Goal: Information Seeking & Learning: Learn about a topic

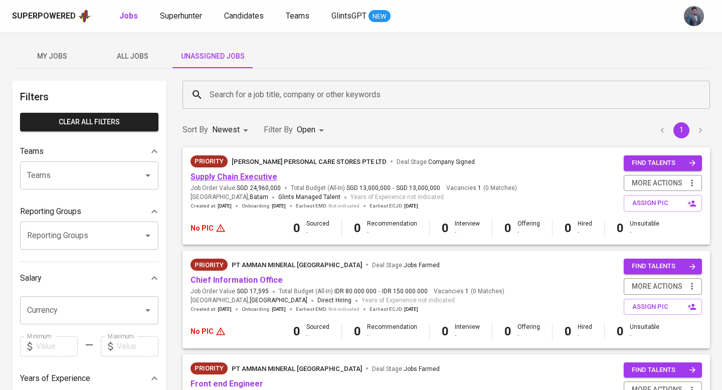
click at [268, 180] on link "Supply Chain Executive" at bounding box center [234, 177] width 87 height 10
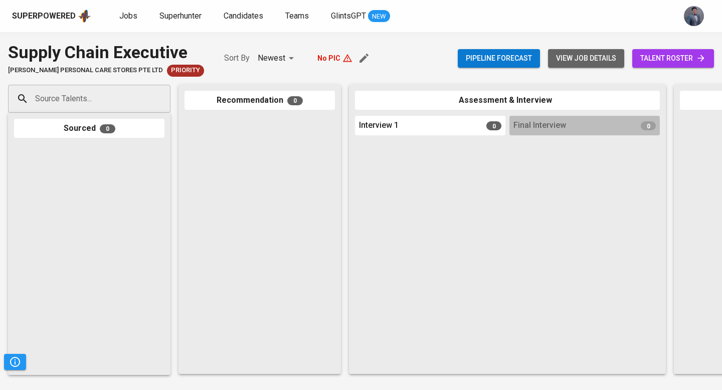
click at [563, 60] on span "view job details" at bounding box center [586, 58] width 60 height 13
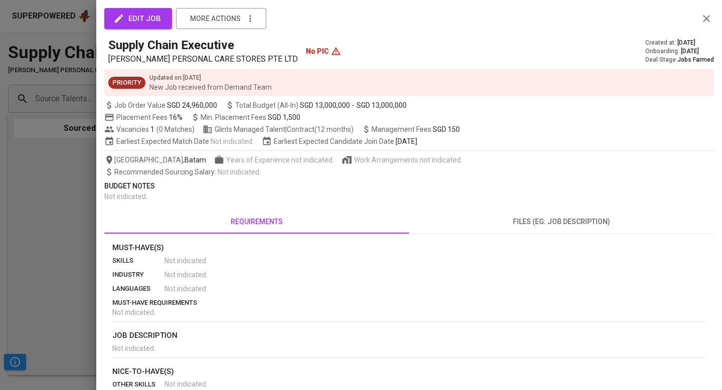
click at [516, 214] on button "files (eg: job description)" at bounding box center [561, 222] width 305 height 24
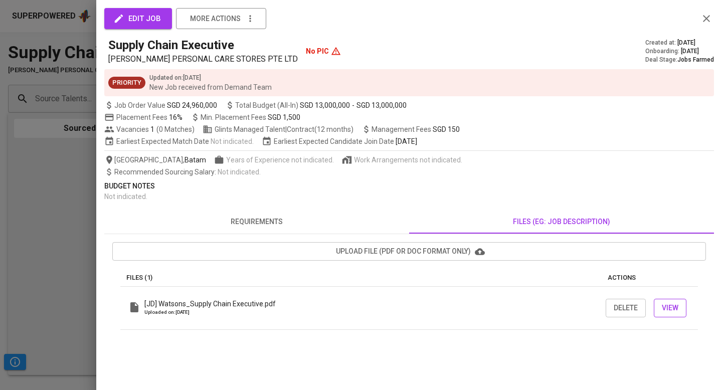
click at [674, 305] on span "View" at bounding box center [670, 308] width 17 height 13
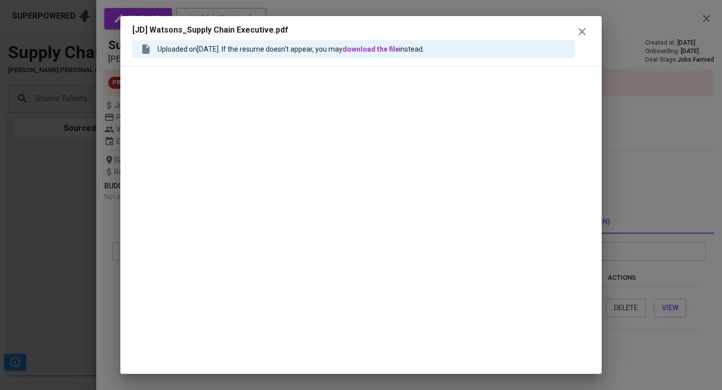
click at [583, 32] on icon "button" at bounding box center [582, 31] width 7 height 7
